Goal: Task Accomplishment & Management: Complete application form

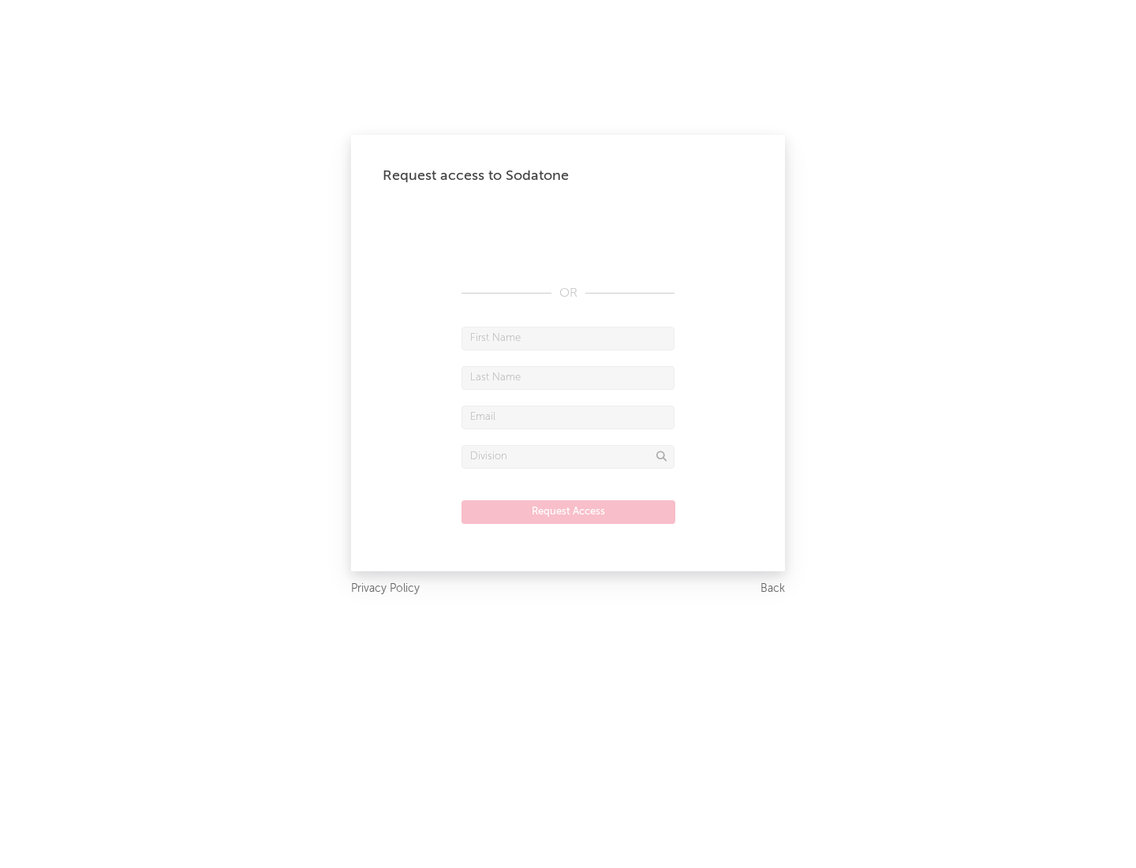
click at [568, 338] on input "text" at bounding box center [568, 339] width 213 height 24
type input "[PERSON_NAME]"
click at [568, 377] on input "text" at bounding box center [568, 378] width 213 height 24
type input "[PERSON_NAME]"
click at [568, 417] on input "text" at bounding box center [568, 418] width 213 height 24
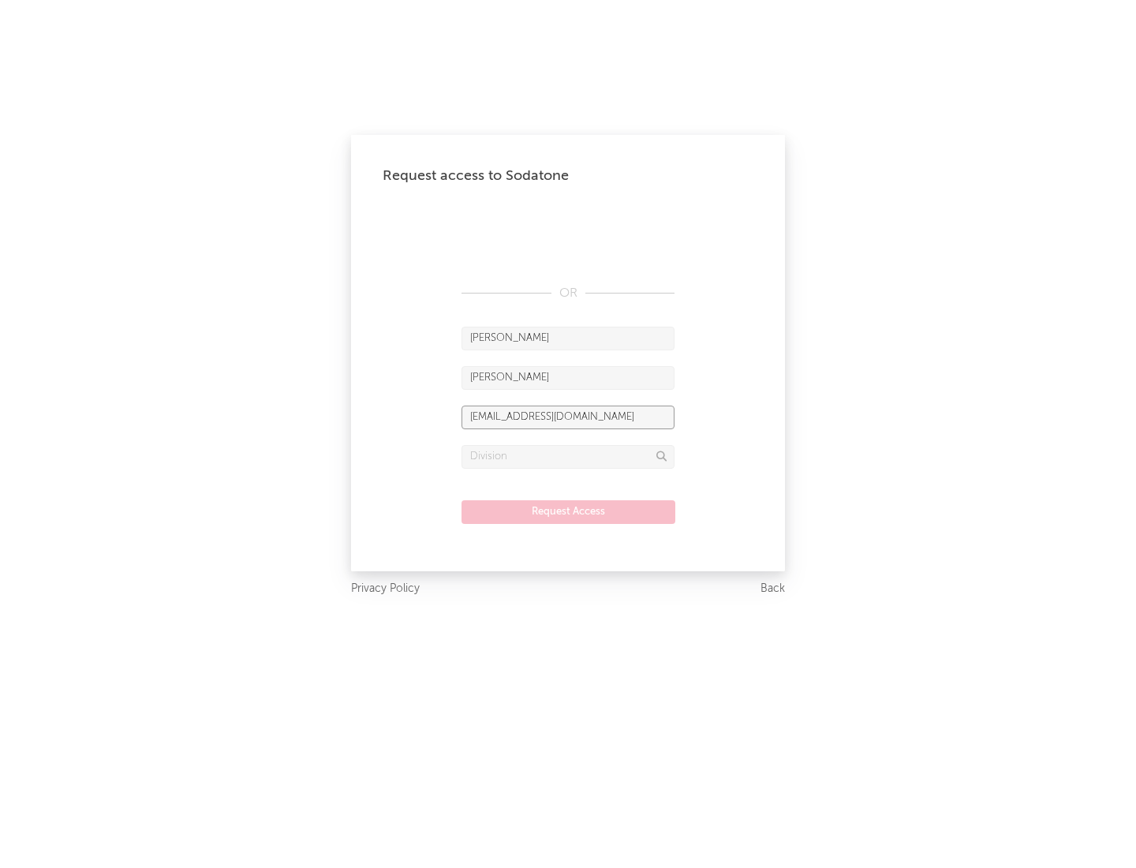
type input "[EMAIL_ADDRESS][DOMAIN_NAME]"
click at [568, 456] on input "text" at bounding box center [568, 457] width 213 height 24
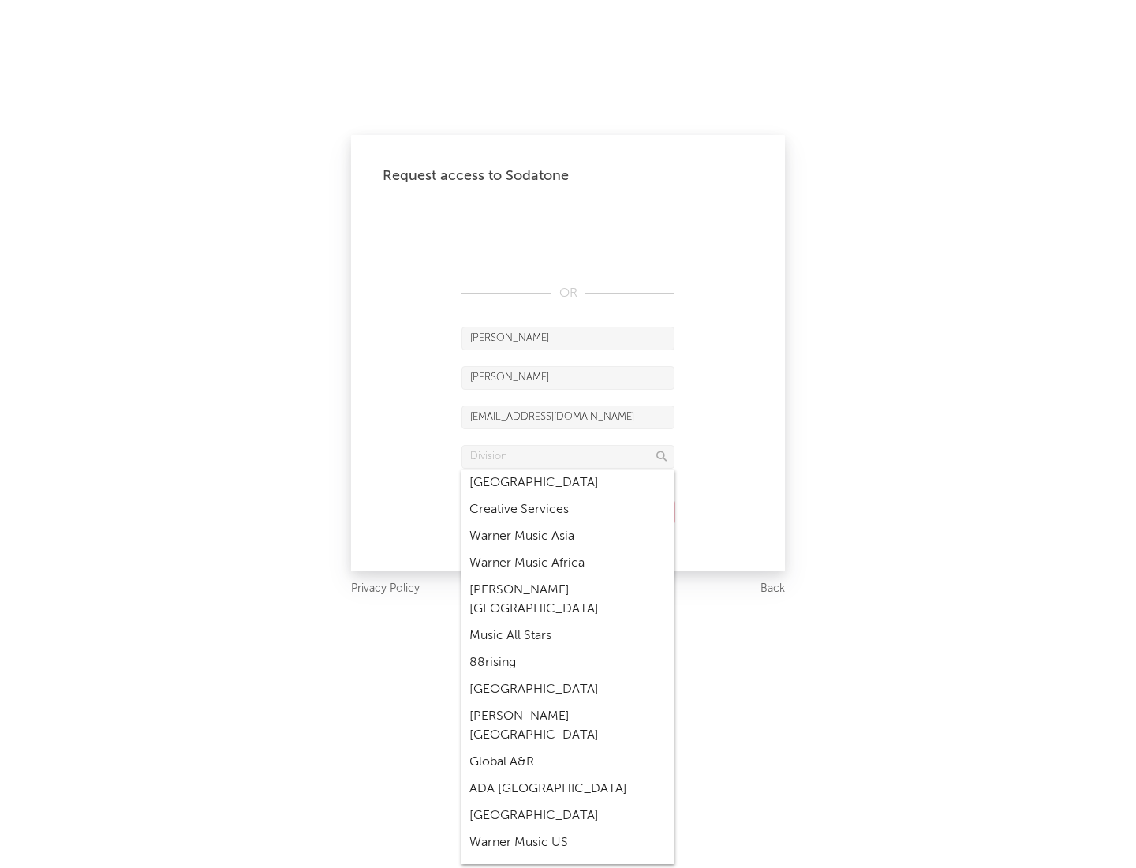
click at [568, 623] on div "Music All Stars" at bounding box center [568, 636] width 213 height 27
type input "Music All Stars"
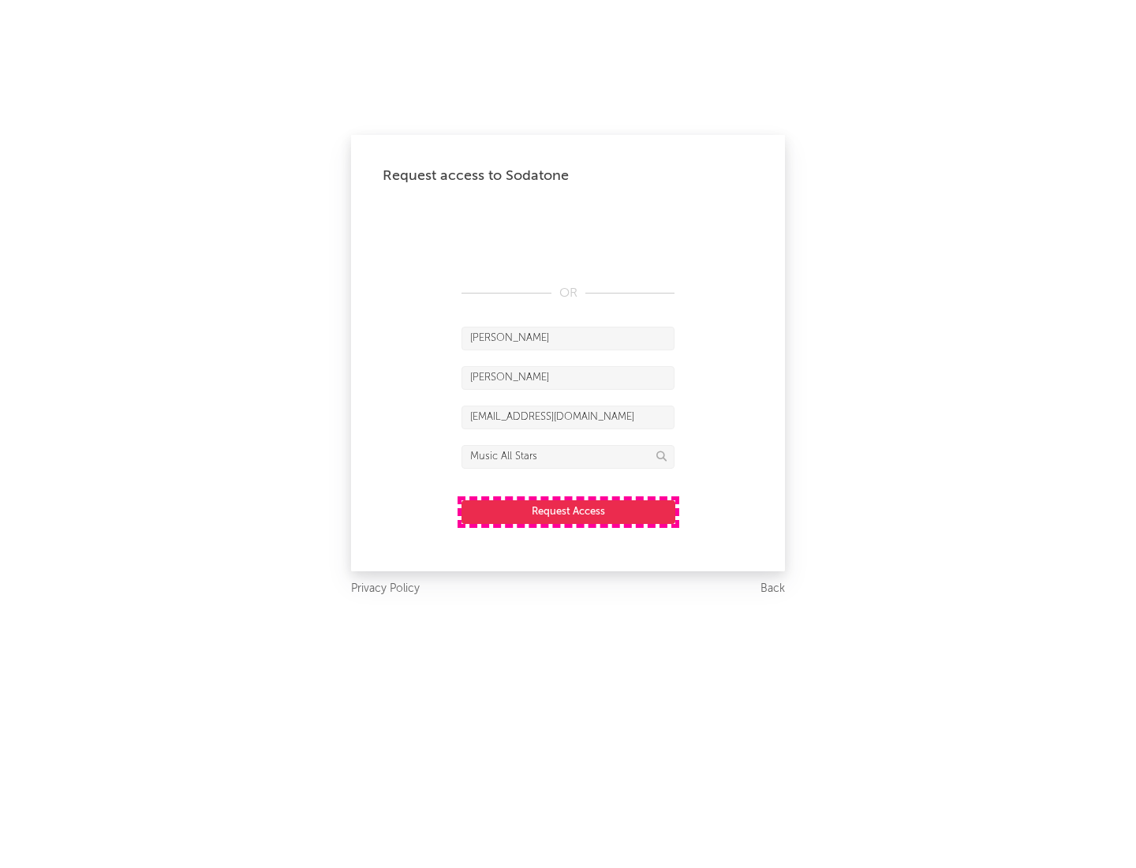
click at [568, 511] on button "Request Access" at bounding box center [569, 512] width 214 height 24
